Goal: Transaction & Acquisition: Purchase product/service

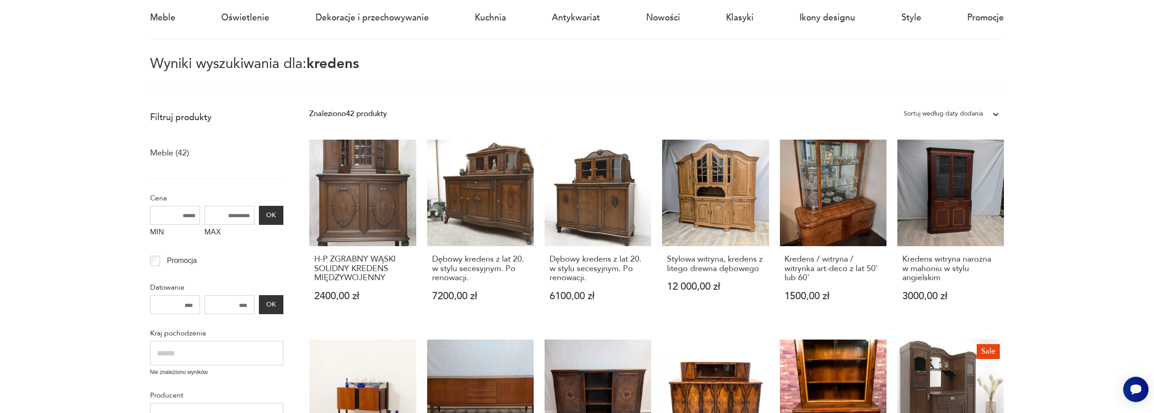
scroll to position [91, 0]
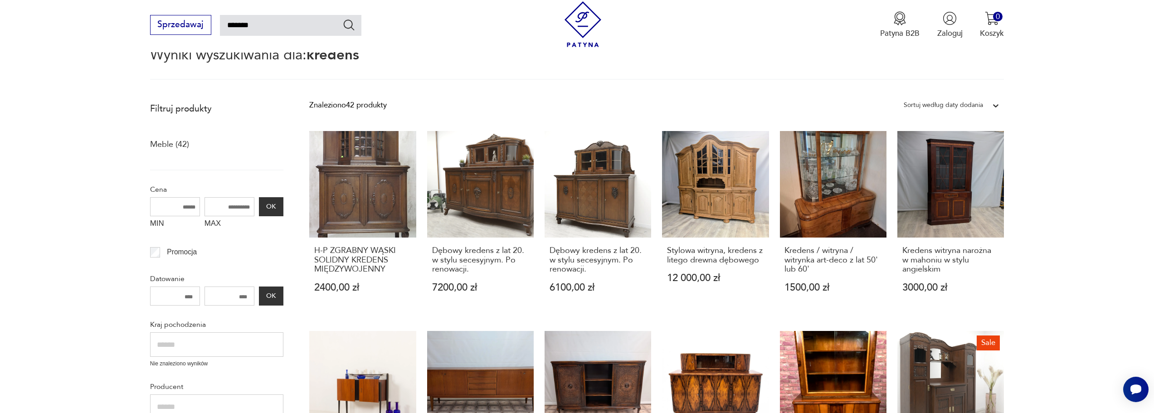
click at [195, 296] on input "number" at bounding box center [175, 296] width 50 height 19
click at [244, 210] on input "MAX" at bounding box center [230, 206] width 50 height 19
drag, startPoint x: 249, startPoint y: 208, endPoint x: 218, endPoint y: 205, distance: 30.9
click at [218, 205] on input "MAX" at bounding box center [230, 206] width 50 height 19
drag, startPoint x: 249, startPoint y: 210, endPoint x: 198, endPoint y: 210, distance: 50.3
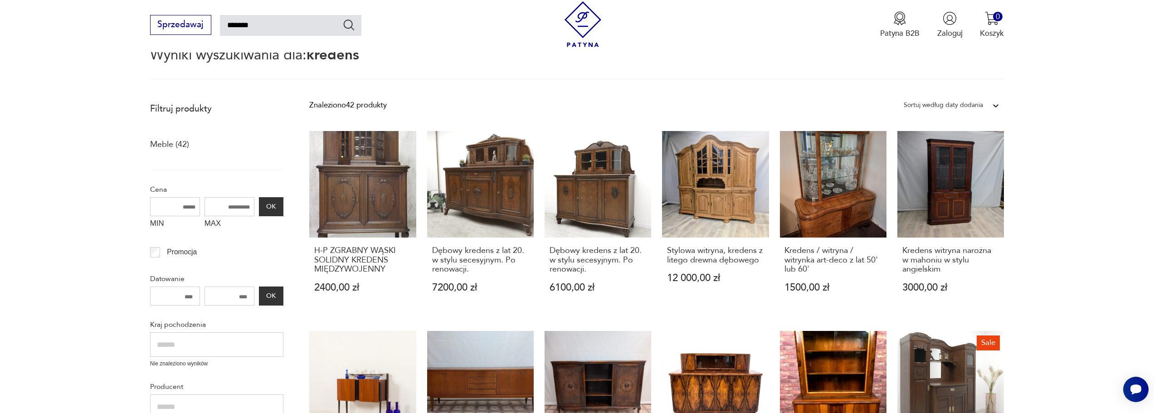
click at [198, 210] on div "MIN MAX OK" at bounding box center [216, 215] width 133 height 36
type input "****"
click at [281, 203] on button "OK" at bounding box center [271, 206] width 24 height 19
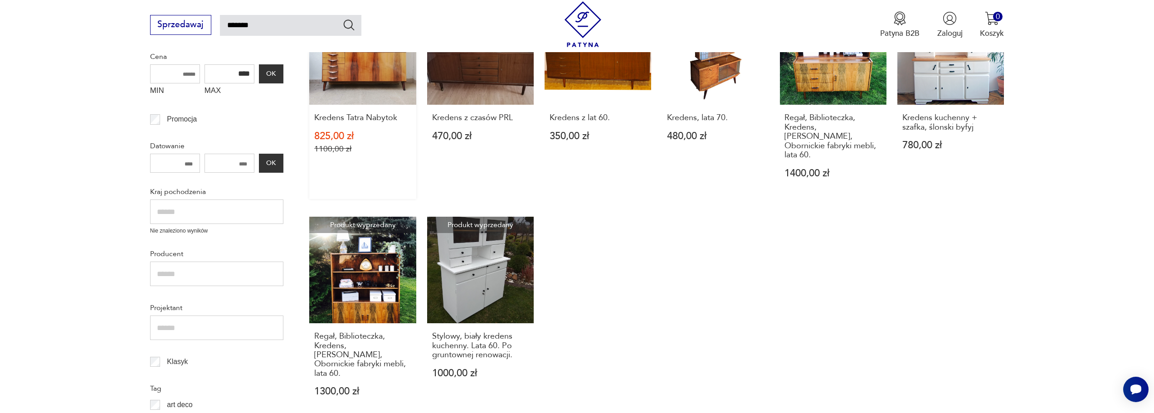
scroll to position [234, 0]
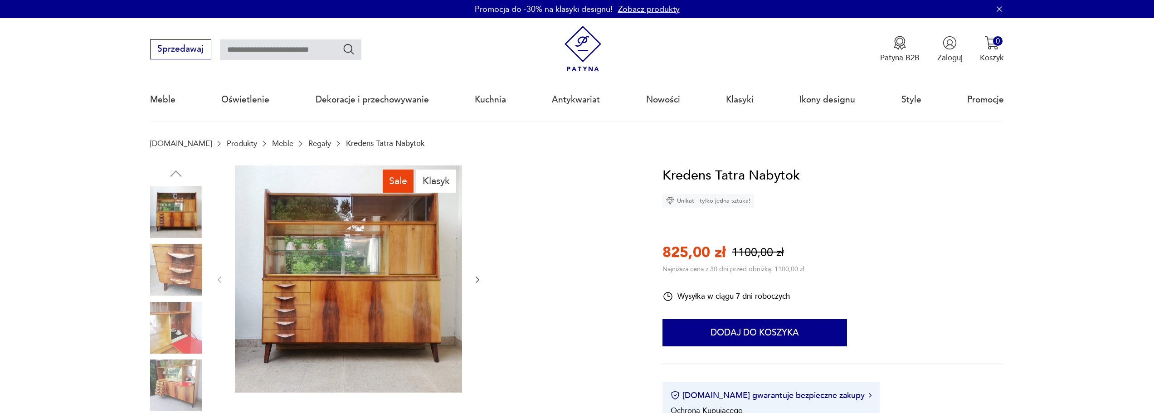
click at [180, 266] on img at bounding box center [176, 270] width 52 height 52
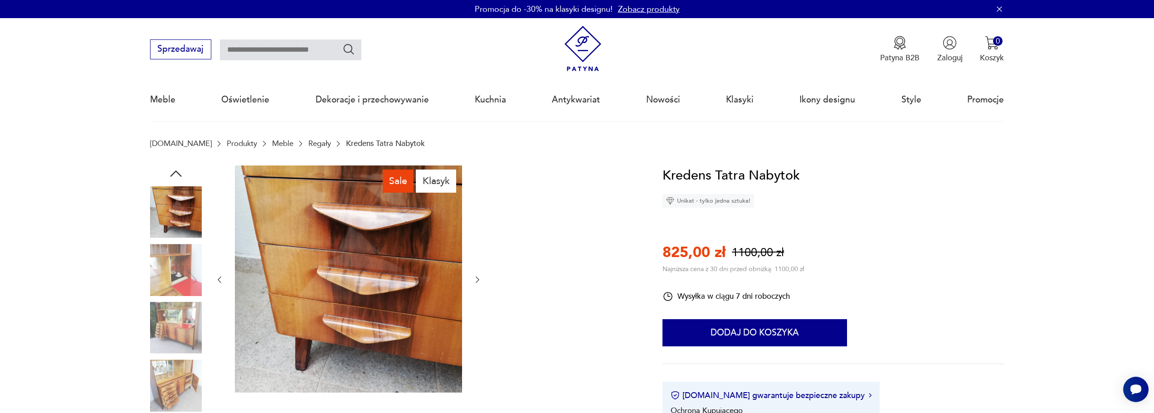
click at [172, 314] on img at bounding box center [176, 328] width 52 height 52
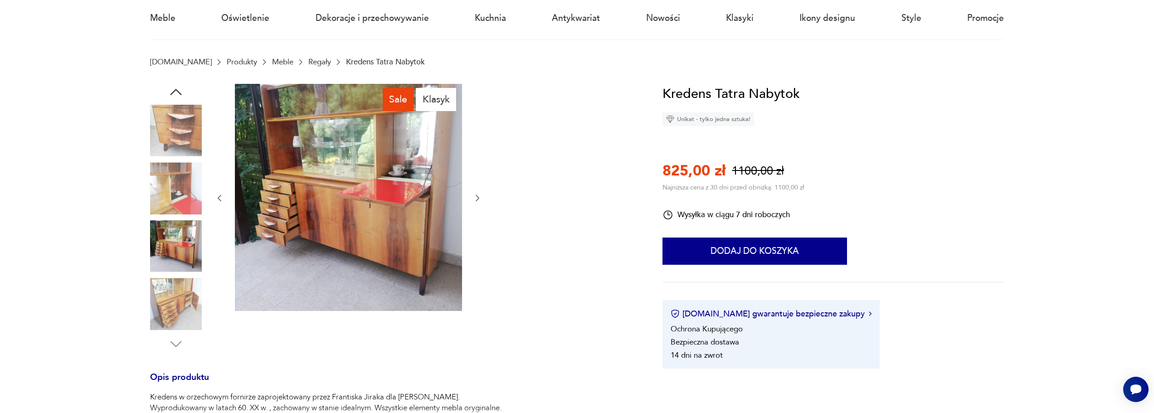
scroll to position [91, 0]
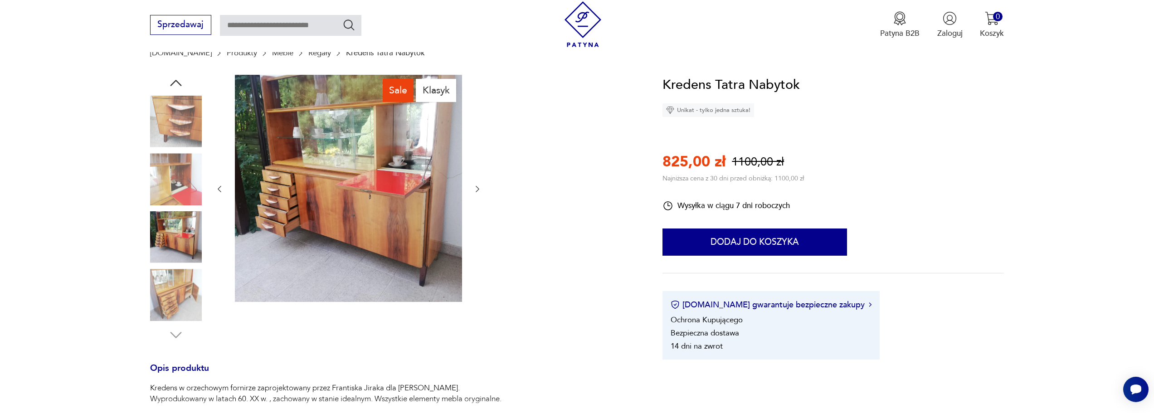
click at [175, 303] on img at bounding box center [176, 295] width 52 height 52
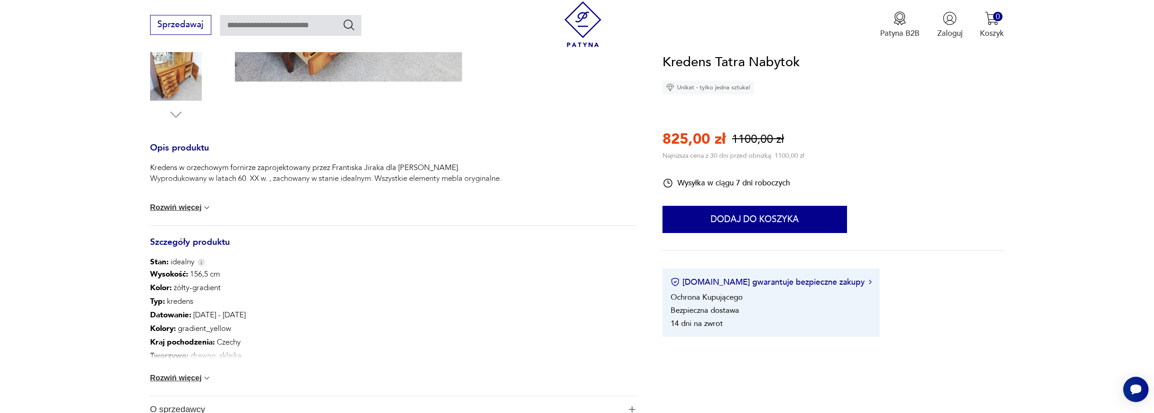
scroll to position [317, 0]
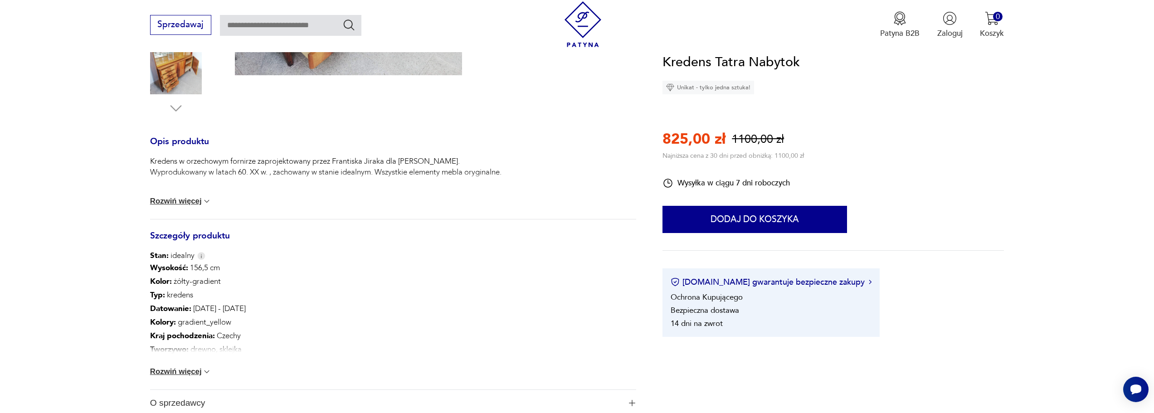
click at [191, 373] on button "Rozwiń więcej" at bounding box center [181, 371] width 62 height 9
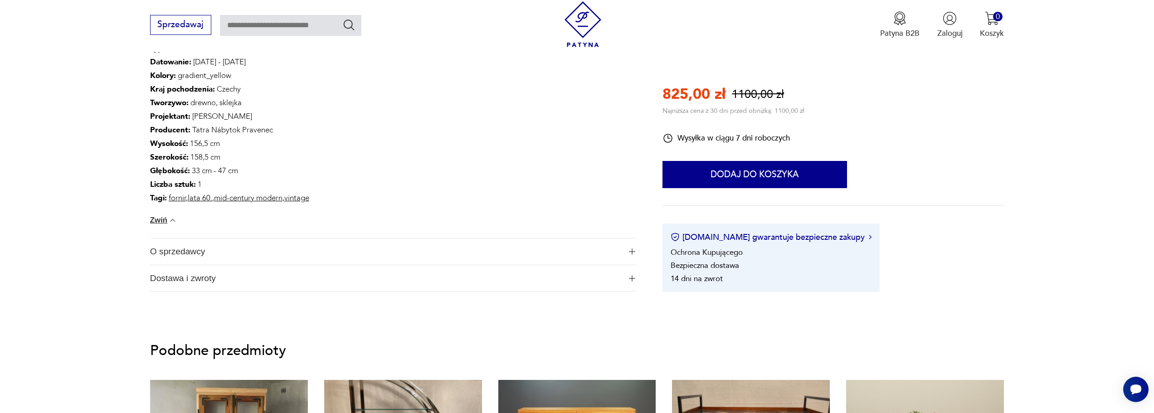
scroll to position [590, 0]
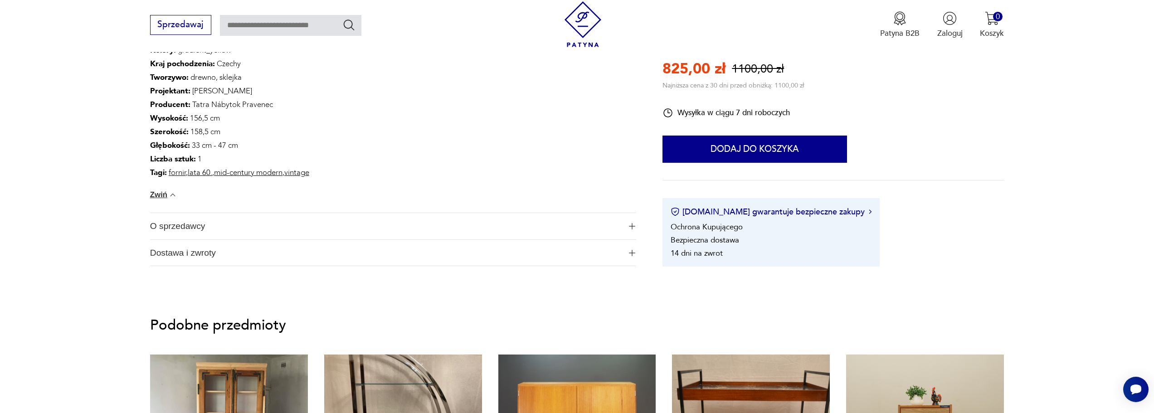
click at [234, 223] on span "O sprzedawcy" at bounding box center [385, 226] width 471 height 26
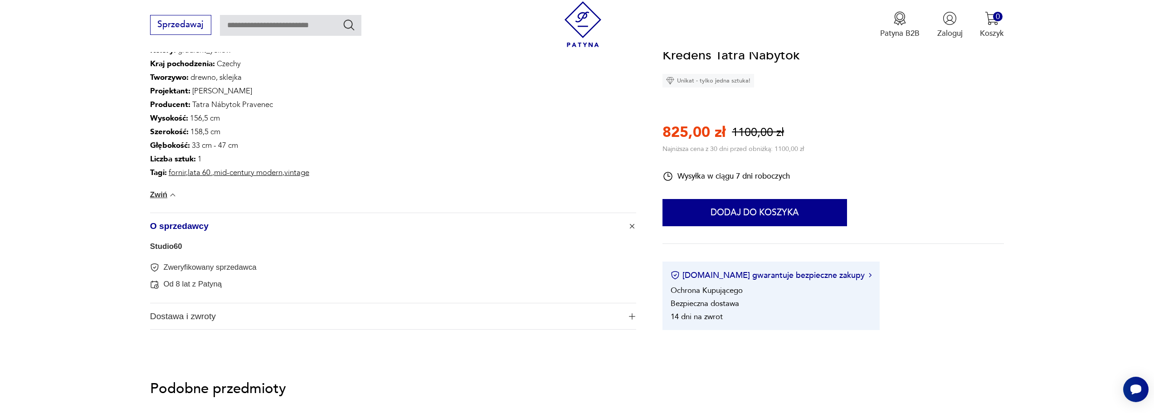
click at [231, 316] on span "Dostawa i zwroty" at bounding box center [385, 316] width 471 height 26
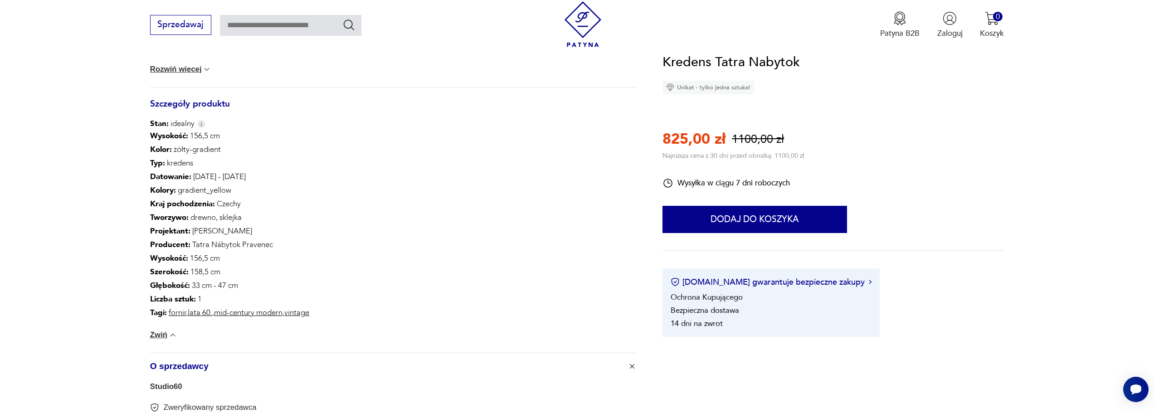
scroll to position [0, 0]
